Goal: Task Accomplishment & Management: Manage account settings

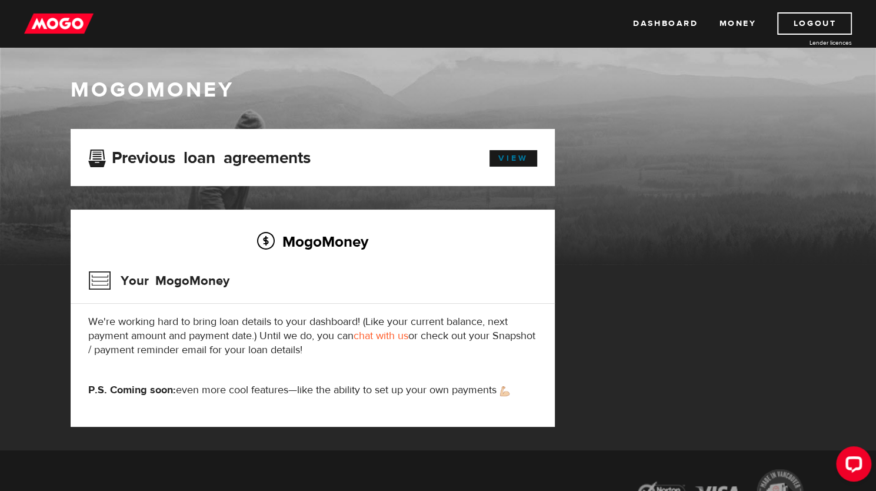
click at [512, 159] on link "View" at bounding box center [514, 158] width 48 height 16
click at [806, 12] on link "Logout" at bounding box center [814, 23] width 75 height 22
